Goal: Task Accomplishment & Management: Manage account settings

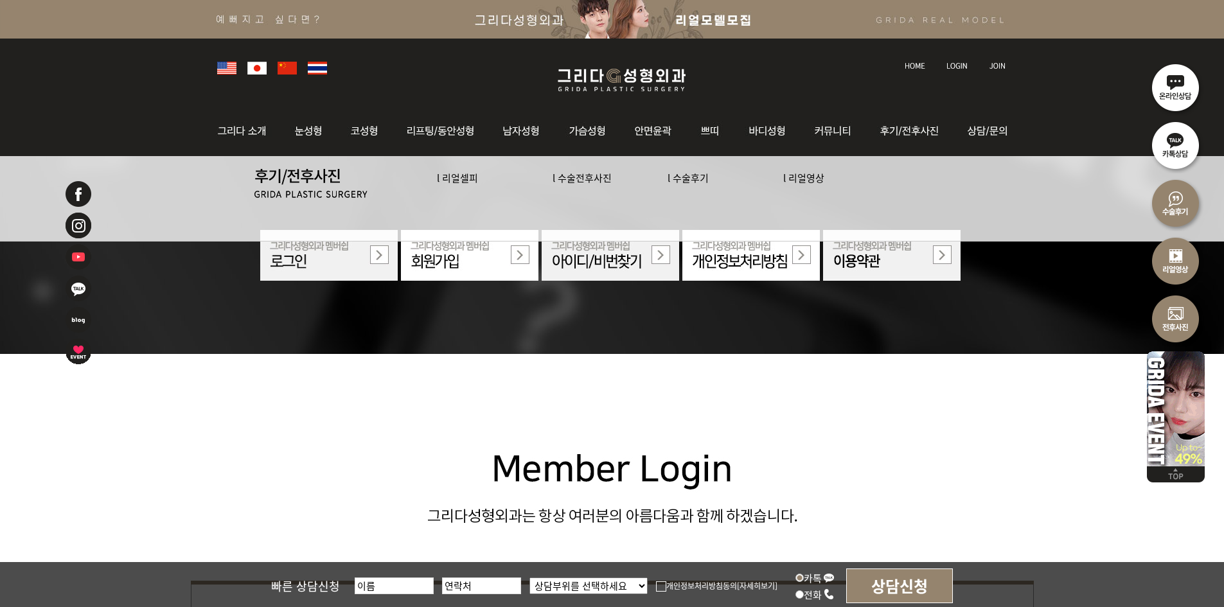
click at [964, 56] on link at bounding box center [958, 54] width 36 height 18
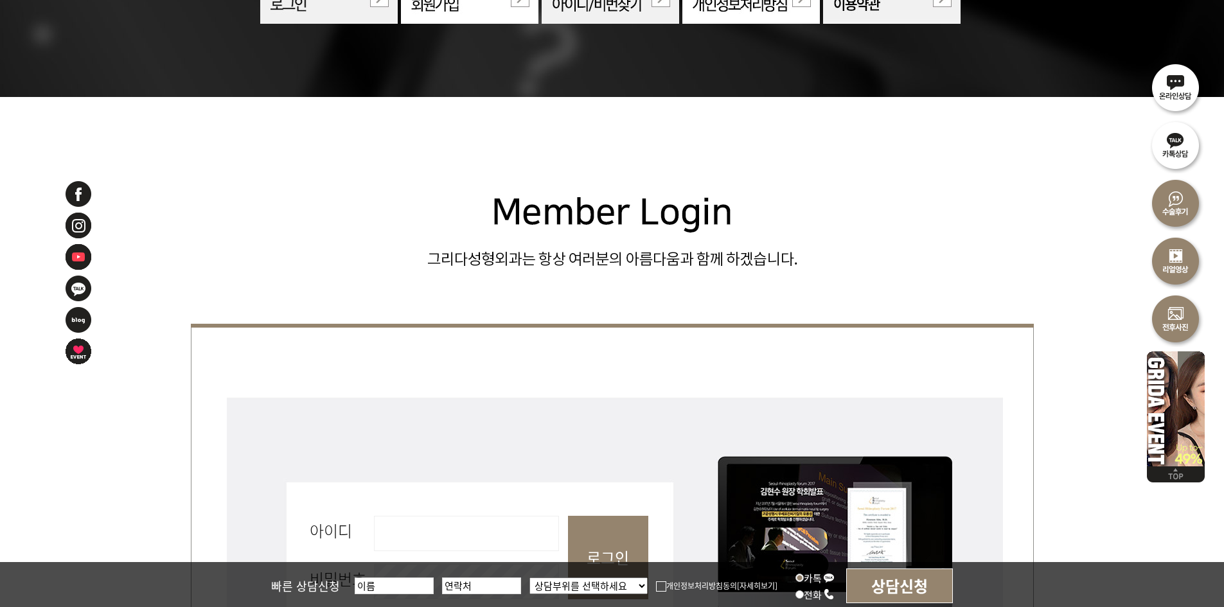
scroll to position [257, 0]
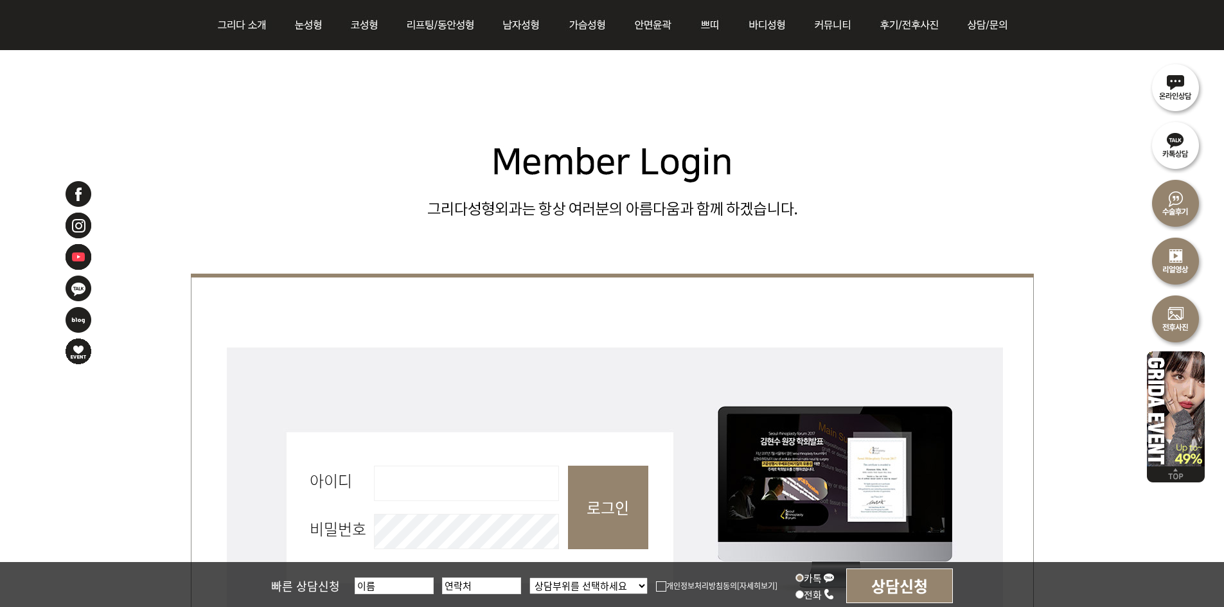
click at [487, 495] on input "아이디 필수" at bounding box center [466, 483] width 185 height 35
type input "admin"
click at [635, 521] on input "로그인" at bounding box center [608, 508] width 80 height 84
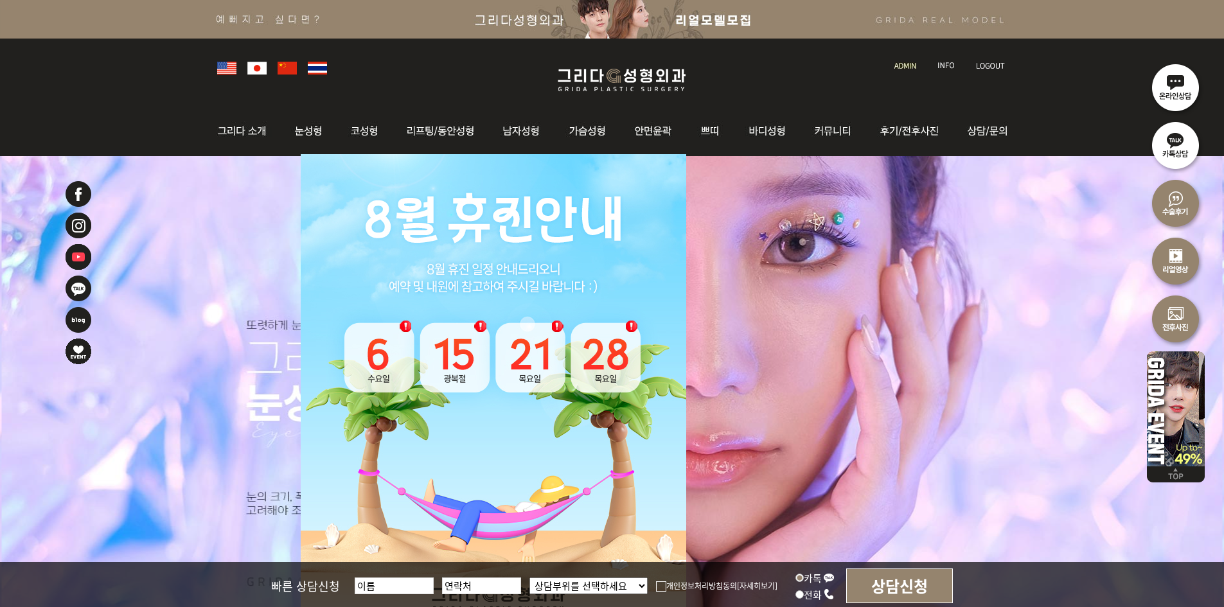
click at [900, 65] on img at bounding box center [905, 65] width 22 height 7
